Goal: Transaction & Acquisition: Book appointment/travel/reservation

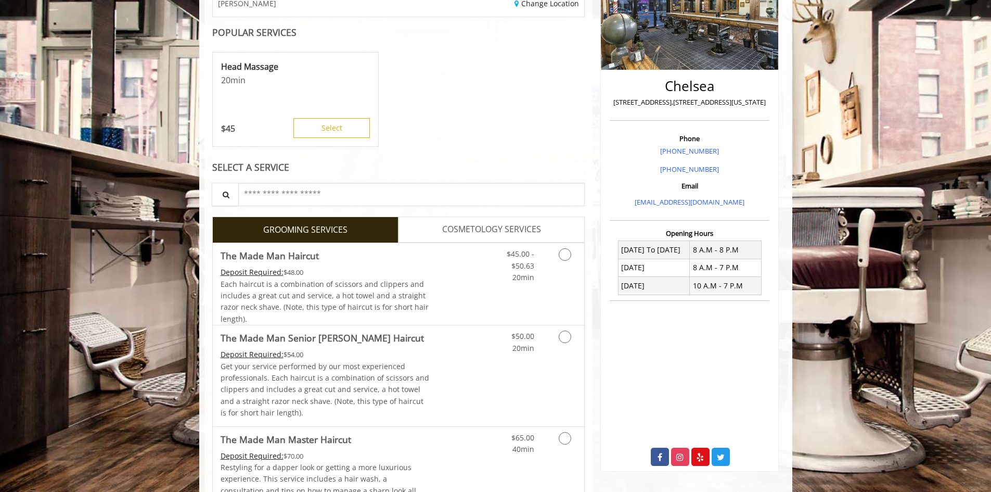
scroll to position [208, 0]
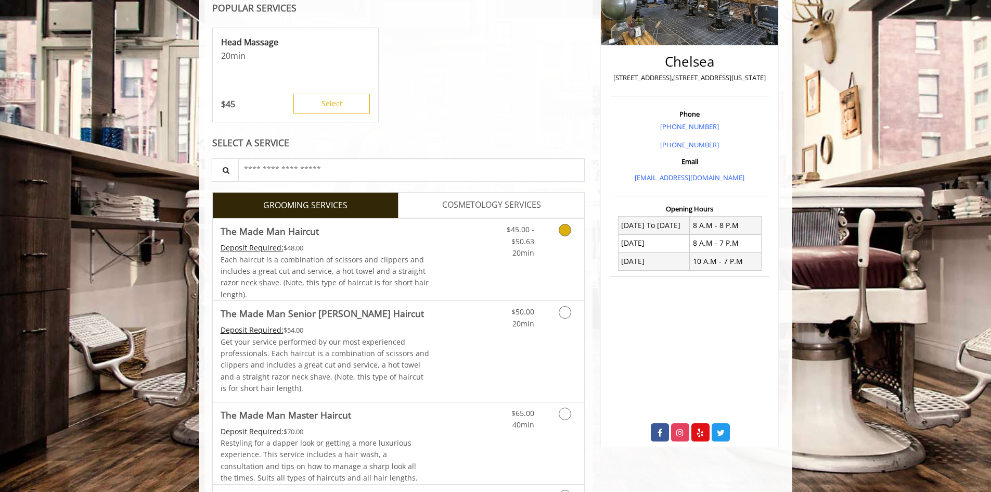
click at [569, 233] on icon "Grooming services" at bounding box center [565, 230] width 12 height 12
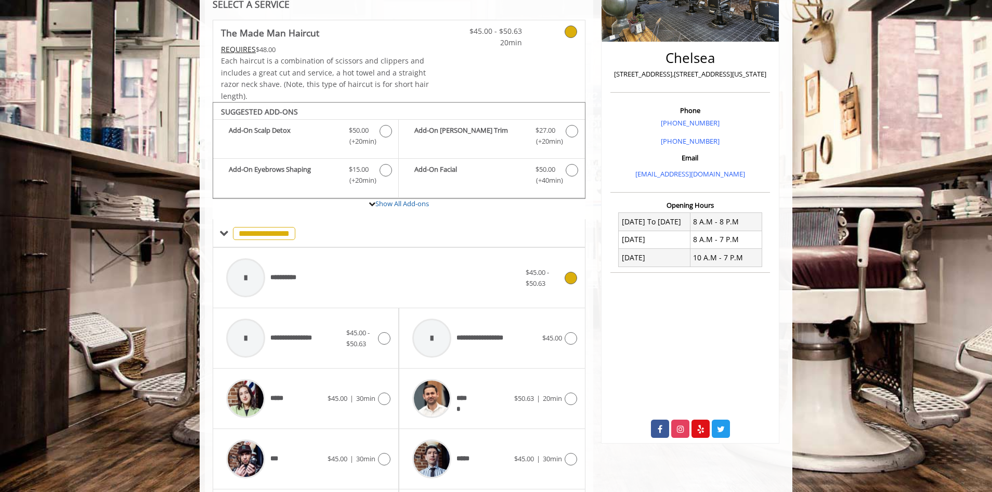
scroll to position [210, 0]
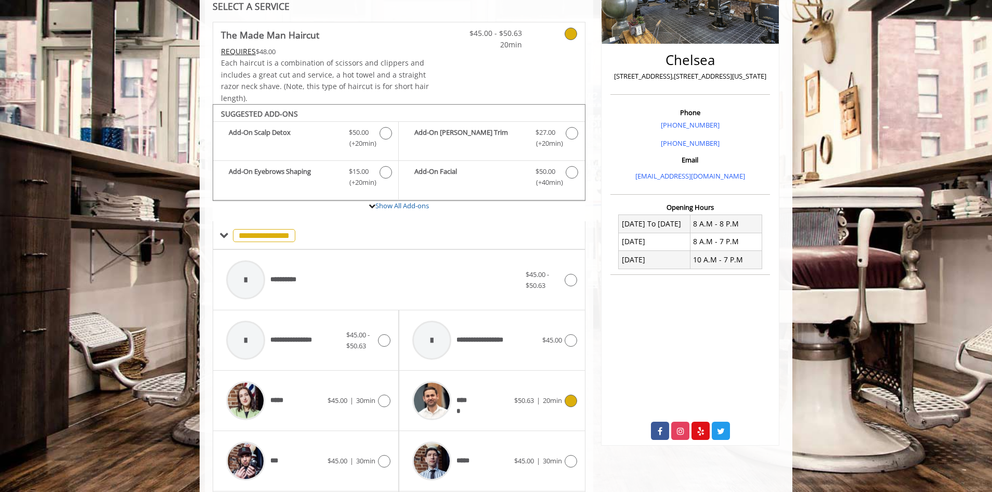
click at [575, 402] on icon at bounding box center [571, 400] width 12 height 12
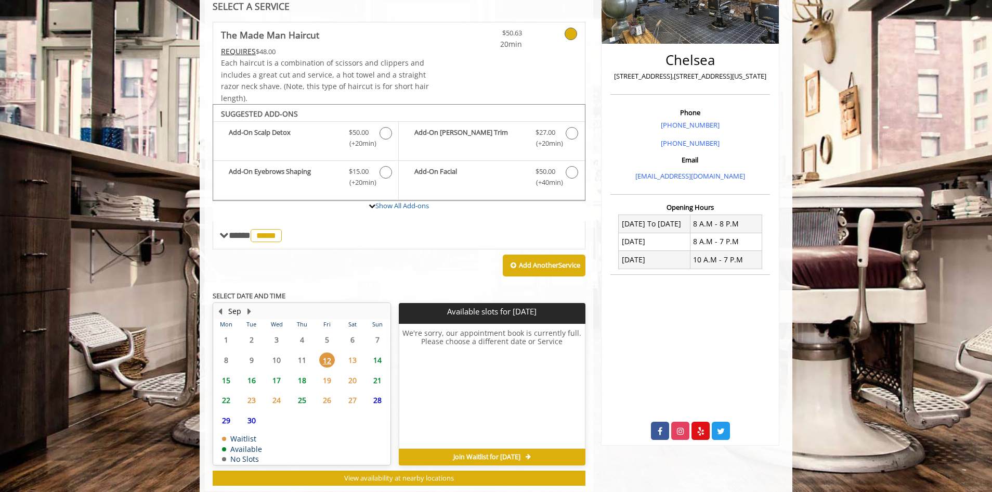
scroll to position [235, 0]
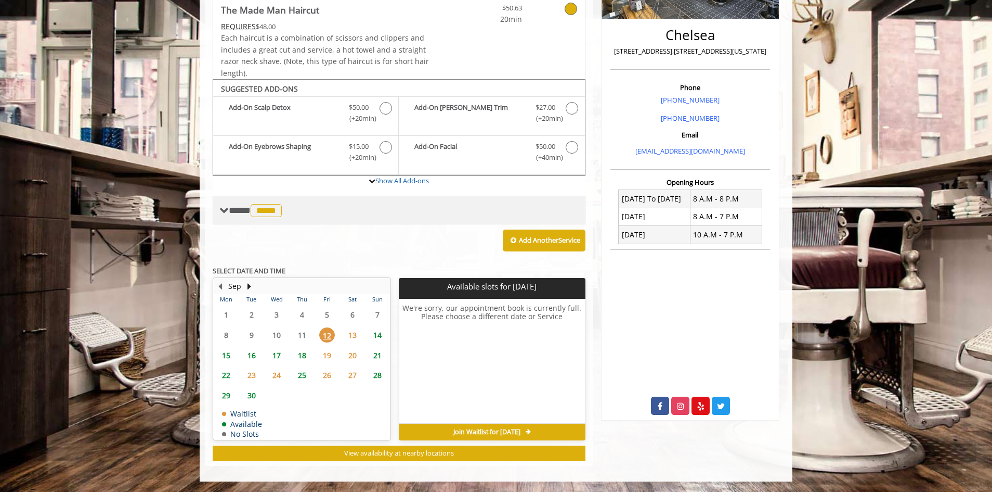
click at [224, 209] on span at bounding box center [223, 209] width 9 height 9
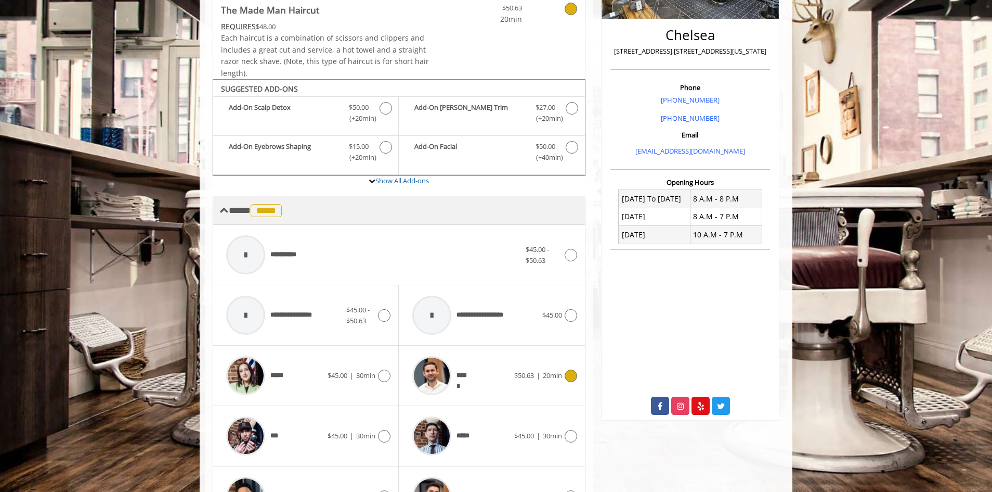
click at [223, 214] on span at bounding box center [223, 209] width 9 height 9
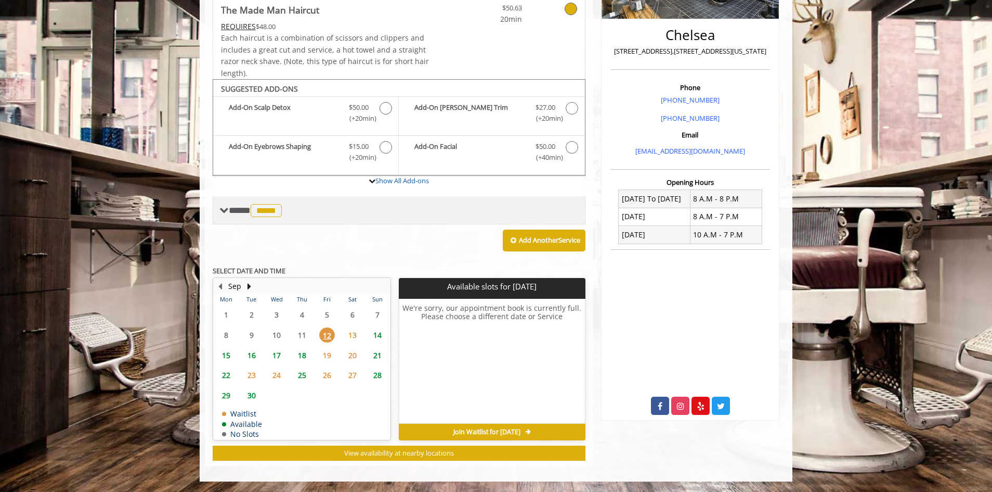
click at [269, 211] on span "*****" at bounding box center [266, 210] width 31 height 13
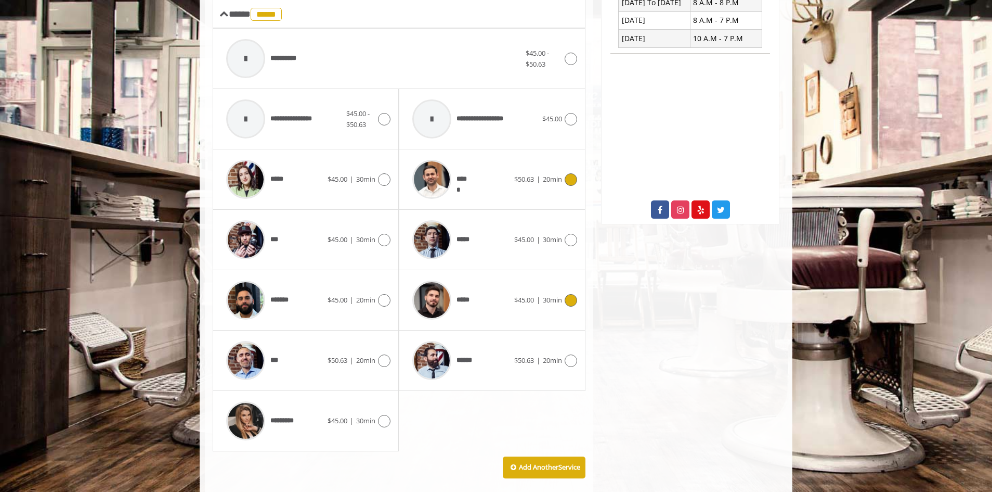
scroll to position [443, 0]
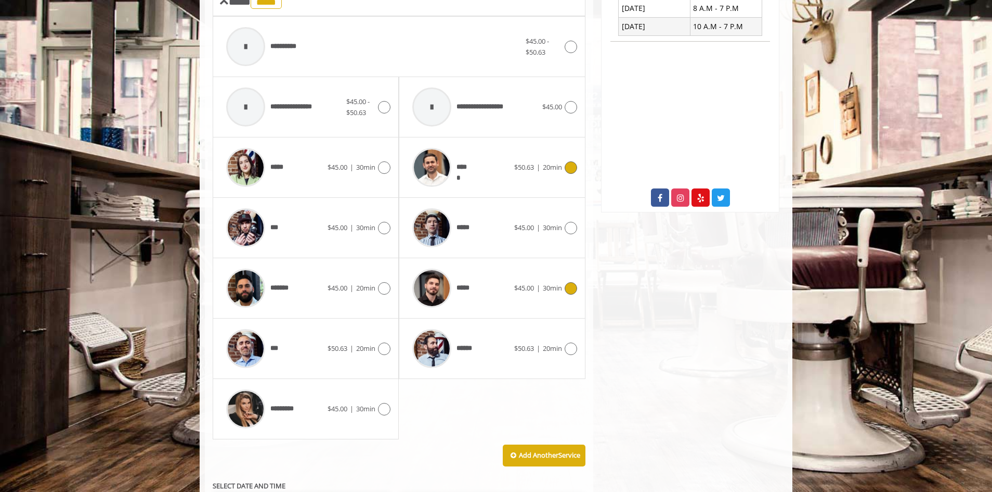
click at [570, 291] on icon at bounding box center [571, 288] width 12 height 12
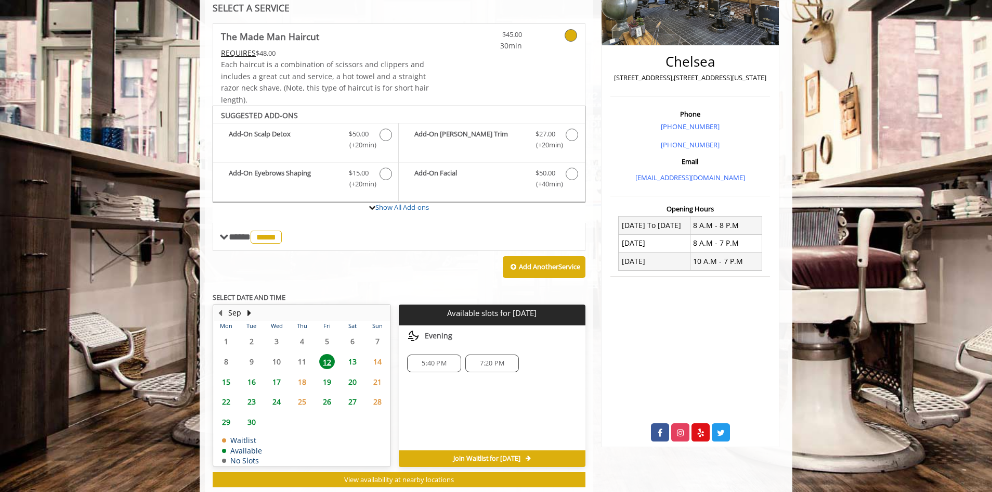
scroll to position [235, 0]
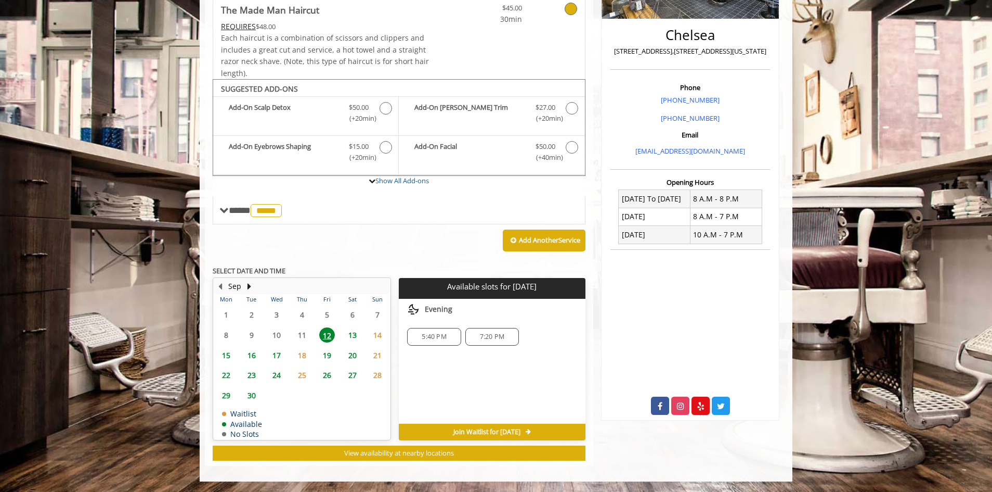
click at [351, 337] on span "13" at bounding box center [353, 334] width 16 height 15
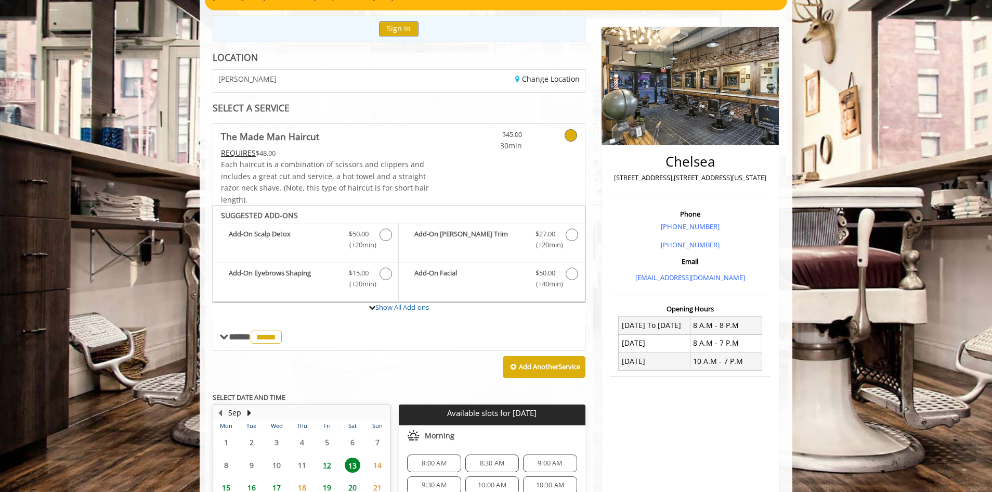
scroll to position [94, 0]
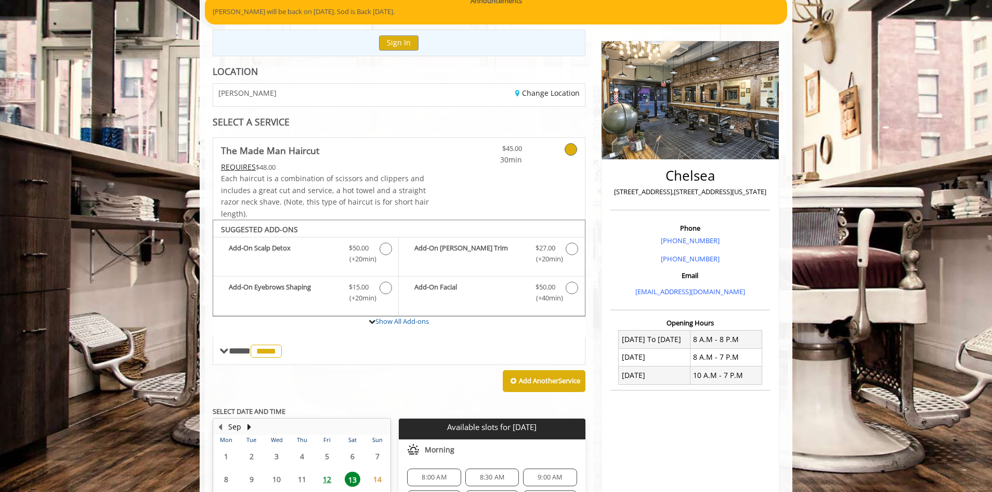
click at [427, 473] on span "8:00 AM" at bounding box center [434, 477] width 24 height 8
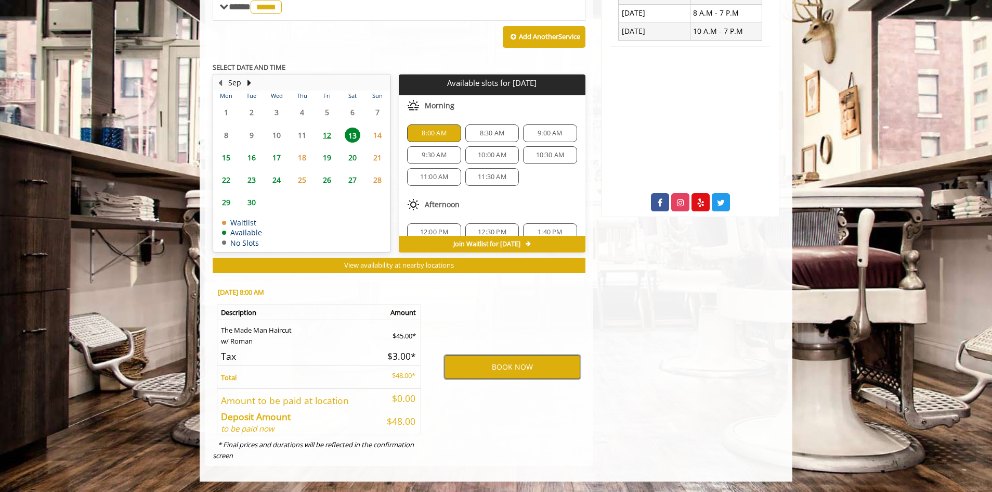
click at [508, 368] on button "BOOK NOW" at bounding box center [513, 367] width 136 height 24
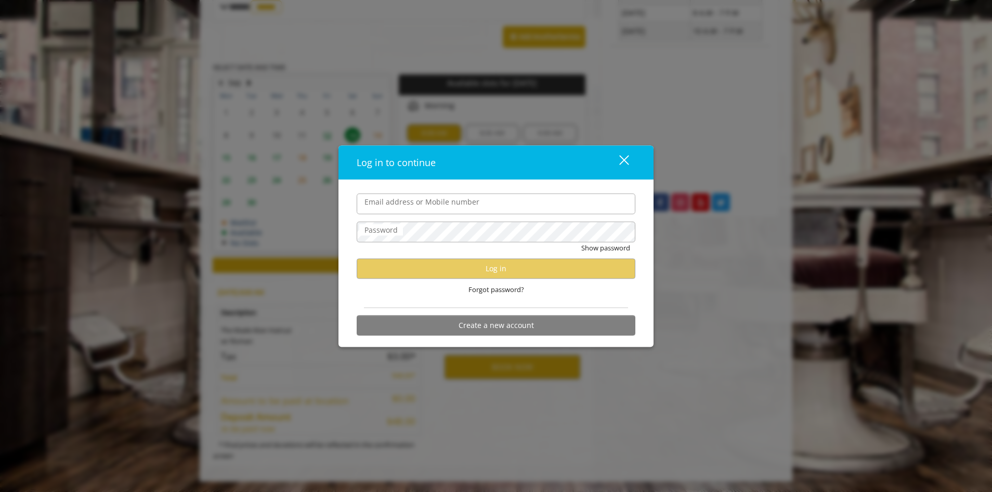
type input "**********"
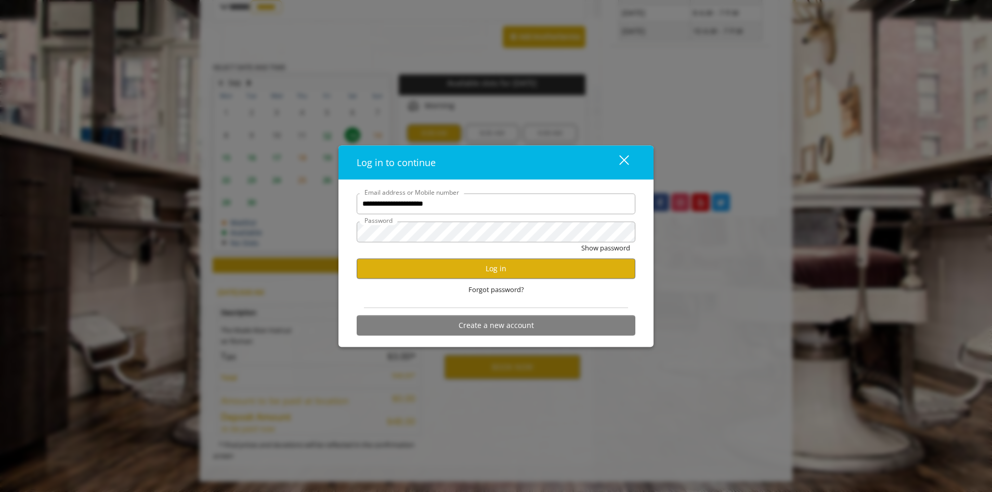
scroll to position [0, 0]
click at [525, 270] on button "Log in" at bounding box center [496, 268] width 279 height 20
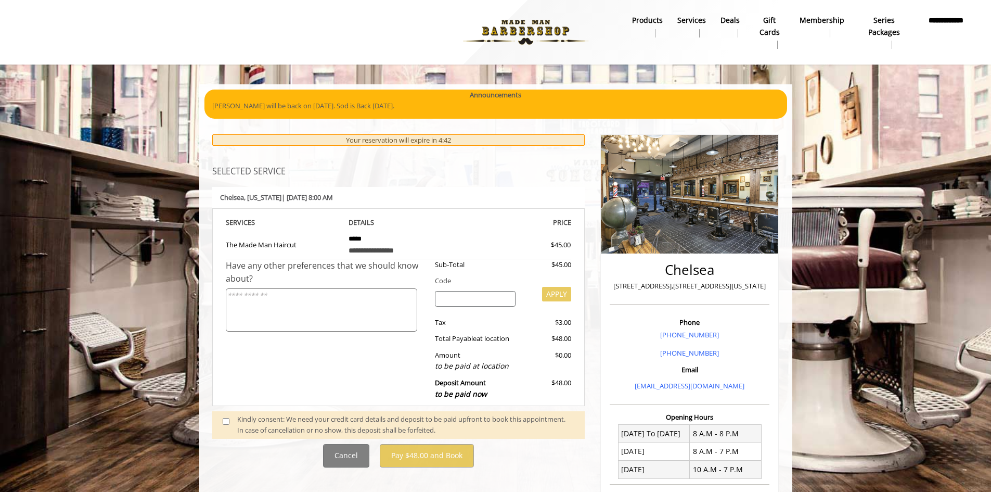
click at [225, 416] on span at bounding box center [230, 425] width 31 height 22
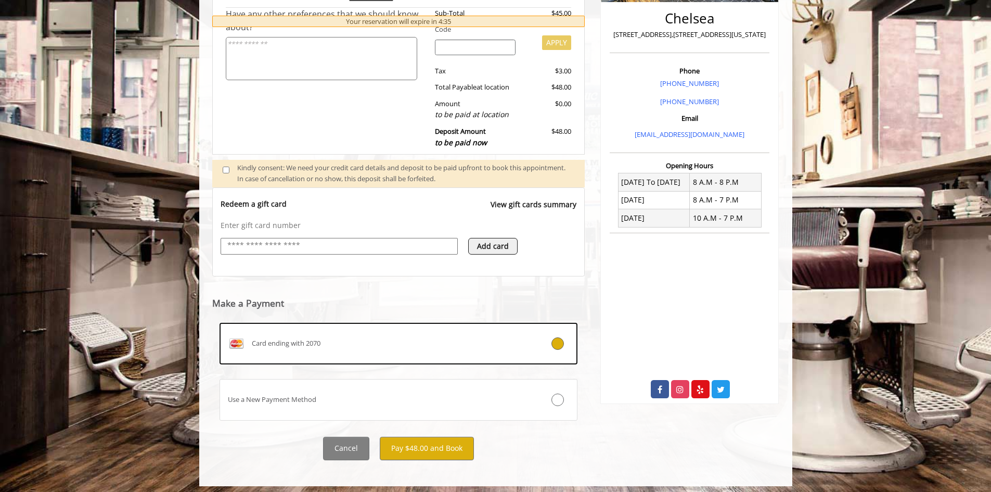
scroll to position [256, 0]
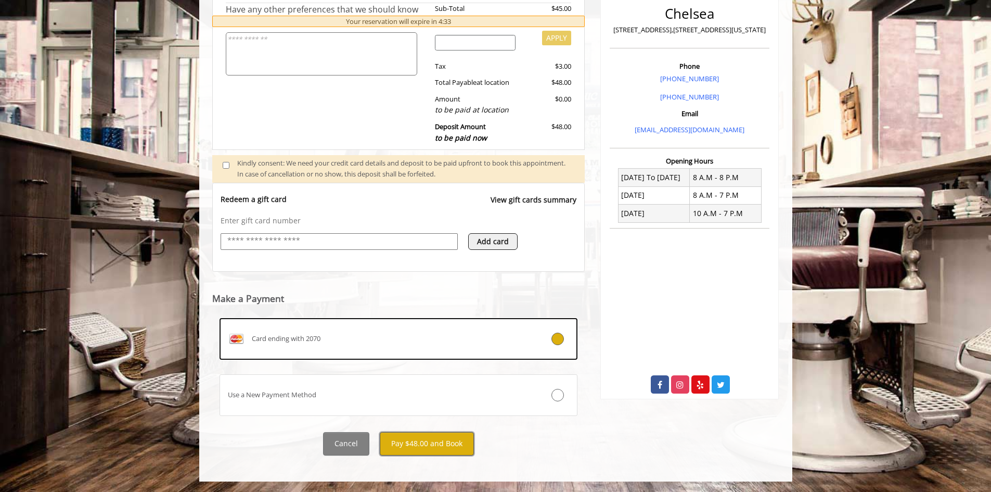
click at [420, 447] on button "Pay $48.00 and Book" at bounding box center [427, 443] width 94 height 23
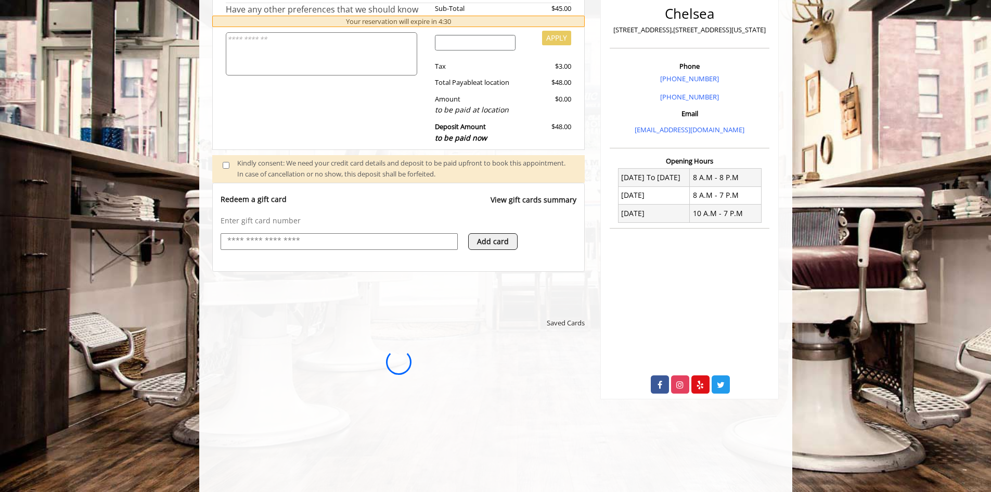
scroll to position [0, 0]
